Goal: Transaction & Acquisition: Book appointment/travel/reservation

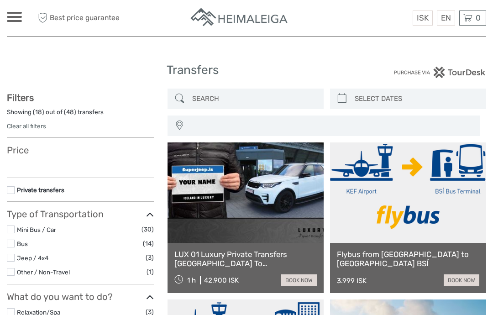
select select
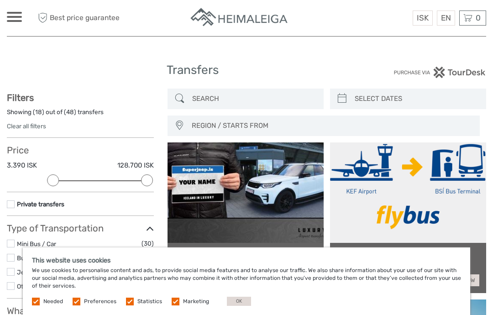
click at [240, 301] on button "OK" at bounding box center [239, 301] width 24 height 9
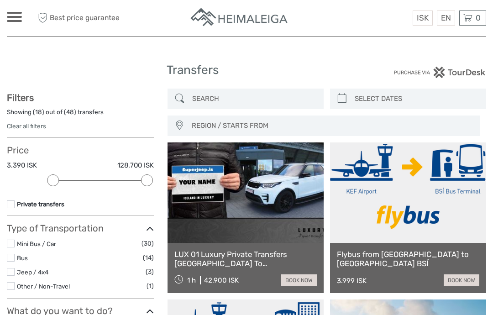
click at [345, 94] on icon at bounding box center [342, 98] width 10 height 15
type input "04/10/2025"
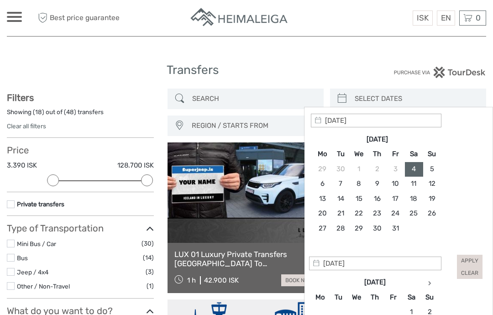
type input "06/10/2025"
click at [216, 123] on span "REGION / STARTS FROM" at bounding box center [332, 125] width 288 height 15
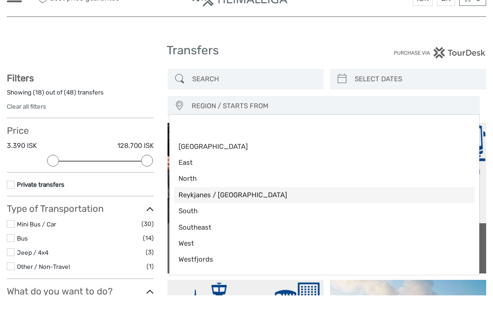
click at [237, 210] on span "Reykjanes / [GEOGRAPHIC_DATA]" at bounding box center [317, 215] width 276 height 10
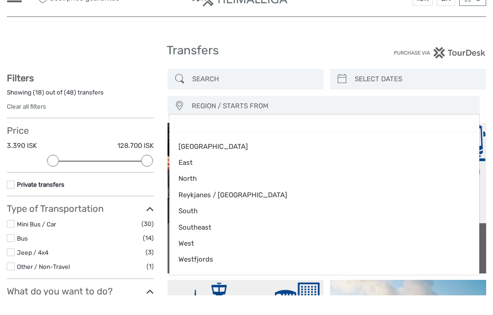
select select "Reykjanes / [GEOGRAPHIC_DATA]"
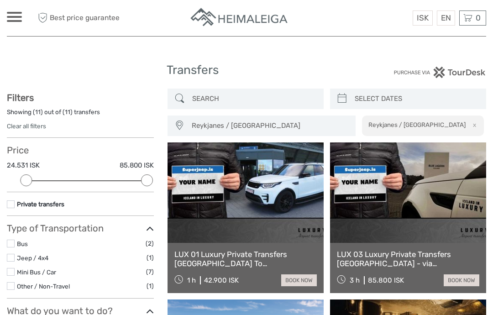
click at [352, 101] on input "search" at bounding box center [416, 99] width 131 height 16
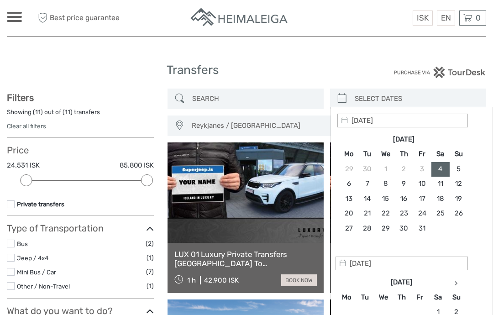
type input "06/10/2025"
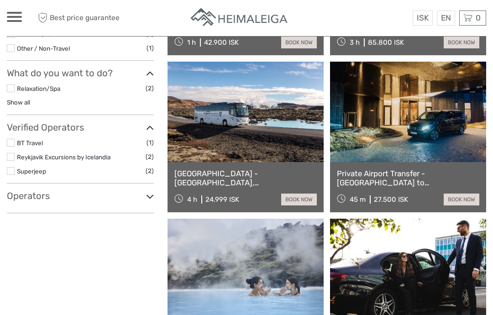
scroll to position [249, 0]
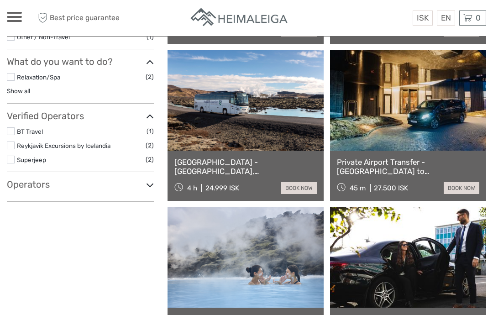
click at [14, 90] on link "Show all" at bounding box center [18, 90] width 23 height 7
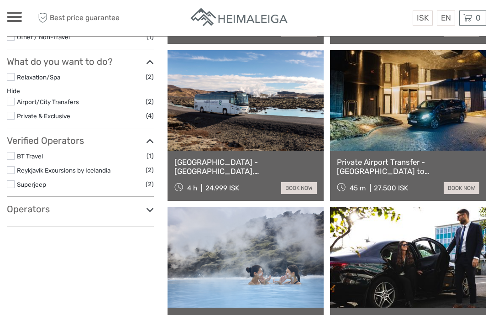
click at [12, 99] on label at bounding box center [11, 102] width 8 height 8
click at [0, 0] on input "checkbox" at bounding box center [0, 0] width 0 height 0
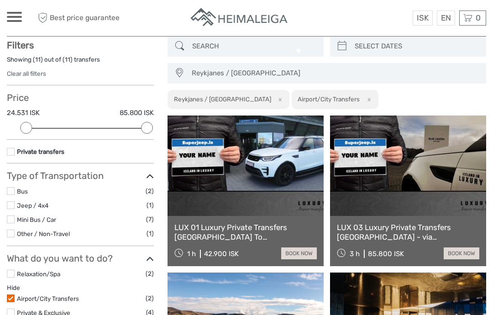
scroll to position [52, 0]
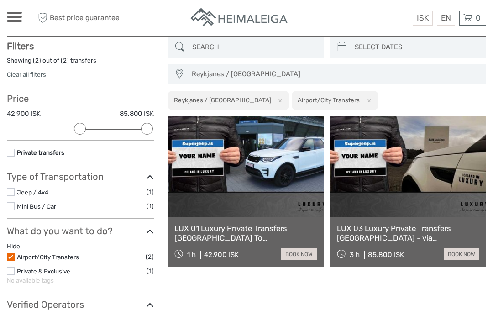
click at [291, 193] on link at bounding box center [246, 166] width 156 height 100
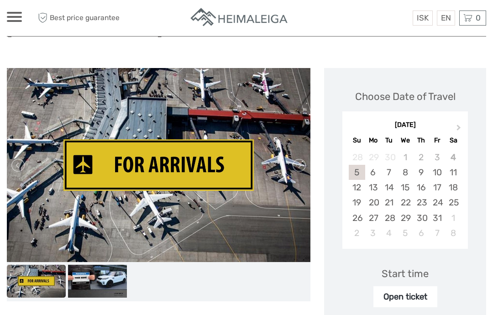
scroll to position [112, 0]
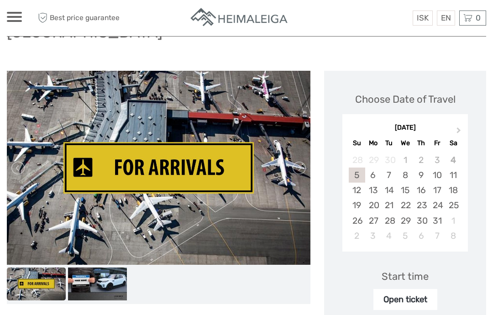
click at [377, 168] on div "6" at bounding box center [373, 175] width 16 height 15
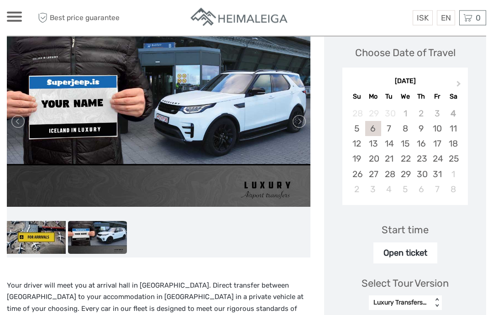
scroll to position [159, 0]
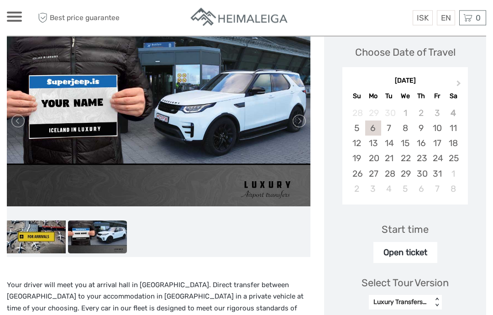
click at [419, 223] on div "Start time" at bounding box center [405, 230] width 47 height 14
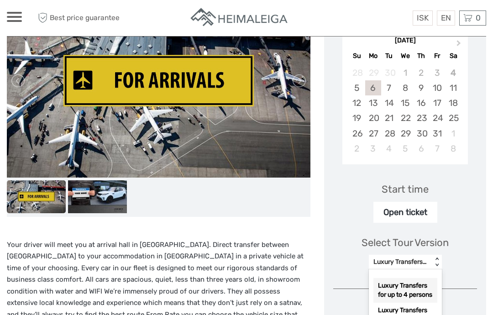
scroll to position [0, 0]
click at [424, 278] on div "Luxury Transfers for up to 4 persons" at bounding box center [406, 290] width 64 height 25
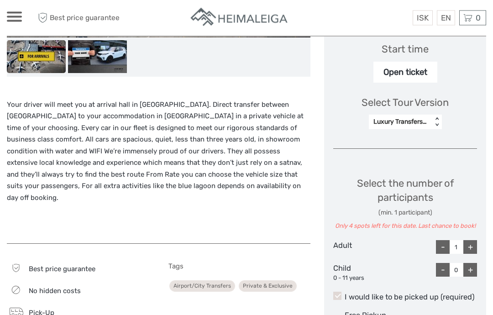
scroll to position [338, 0]
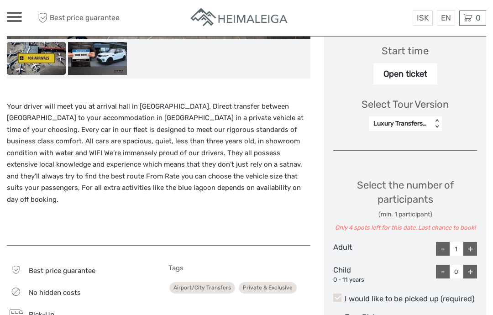
click at [473, 242] on div "+" at bounding box center [471, 249] width 14 height 14
type input "2"
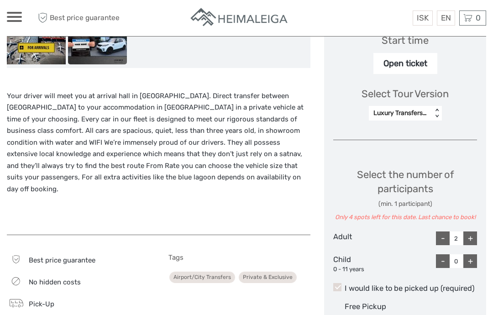
scroll to position [350, 0]
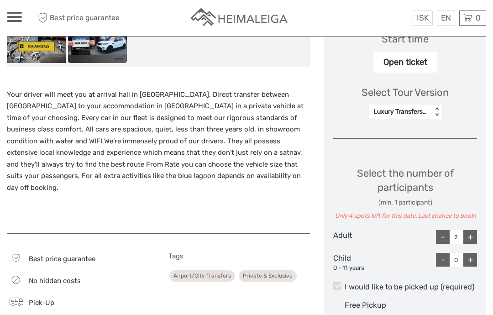
click at [335, 282] on span at bounding box center [337, 286] width 8 height 8
click at [345, 284] on input "I would like to be picked up (required)" at bounding box center [345, 284] width 0 height 0
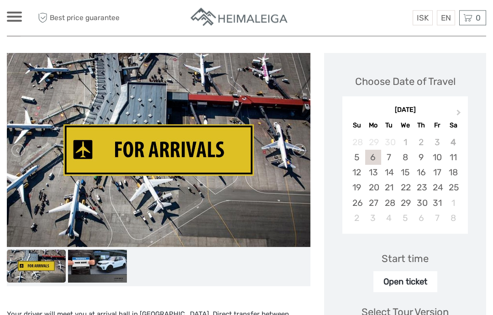
scroll to position [135, 0]
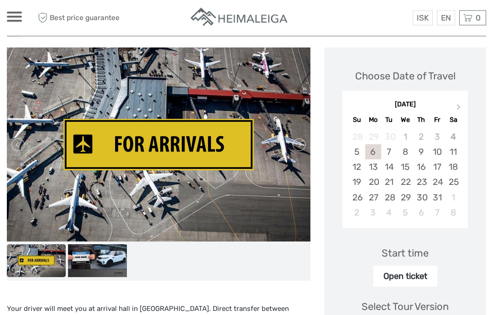
click at [427, 266] on div "Open ticket" at bounding box center [406, 276] width 64 height 21
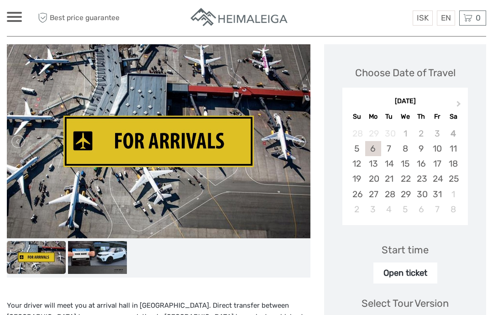
scroll to position [0, 0]
